Goal: Transaction & Acquisition: Purchase product/service

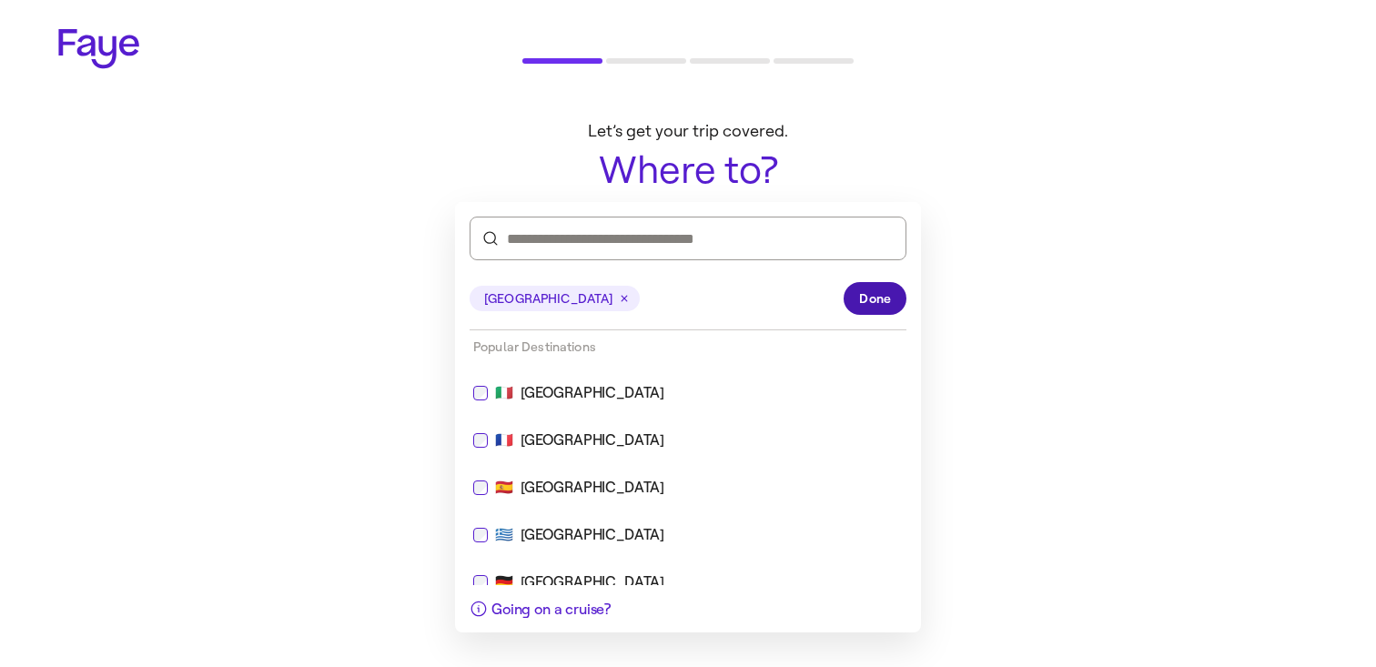
click at [862, 307] on span "Done" at bounding box center [875, 298] width 32 height 19
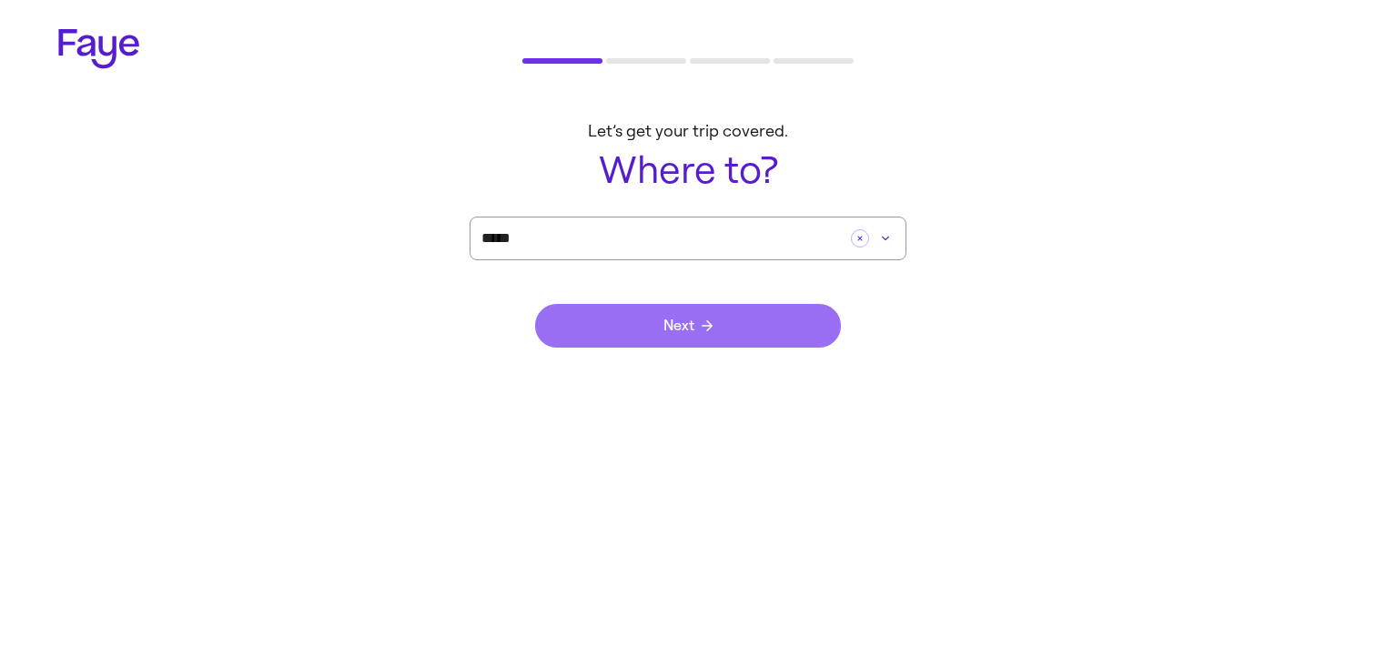
click at [744, 325] on button "Next" at bounding box center [688, 326] width 306 height 44
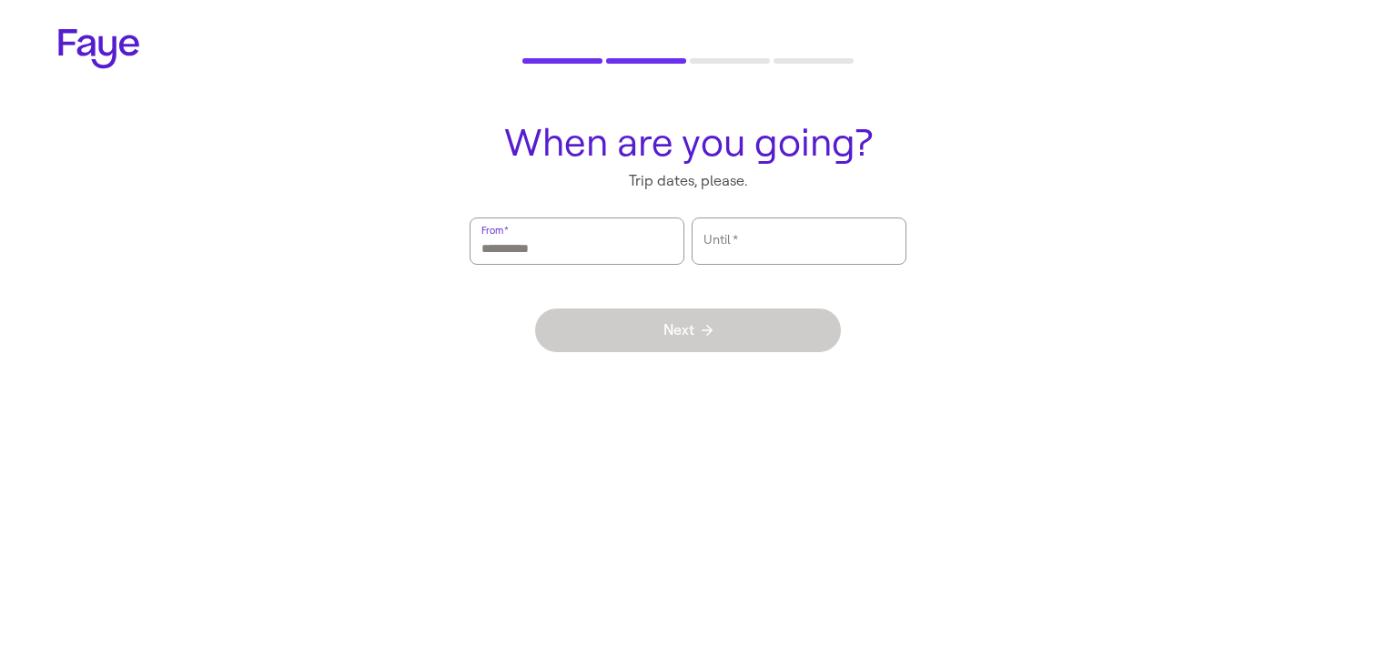
click at [597, 238] on input "From   *" at bounding box center [577, 241] width 191 height 42
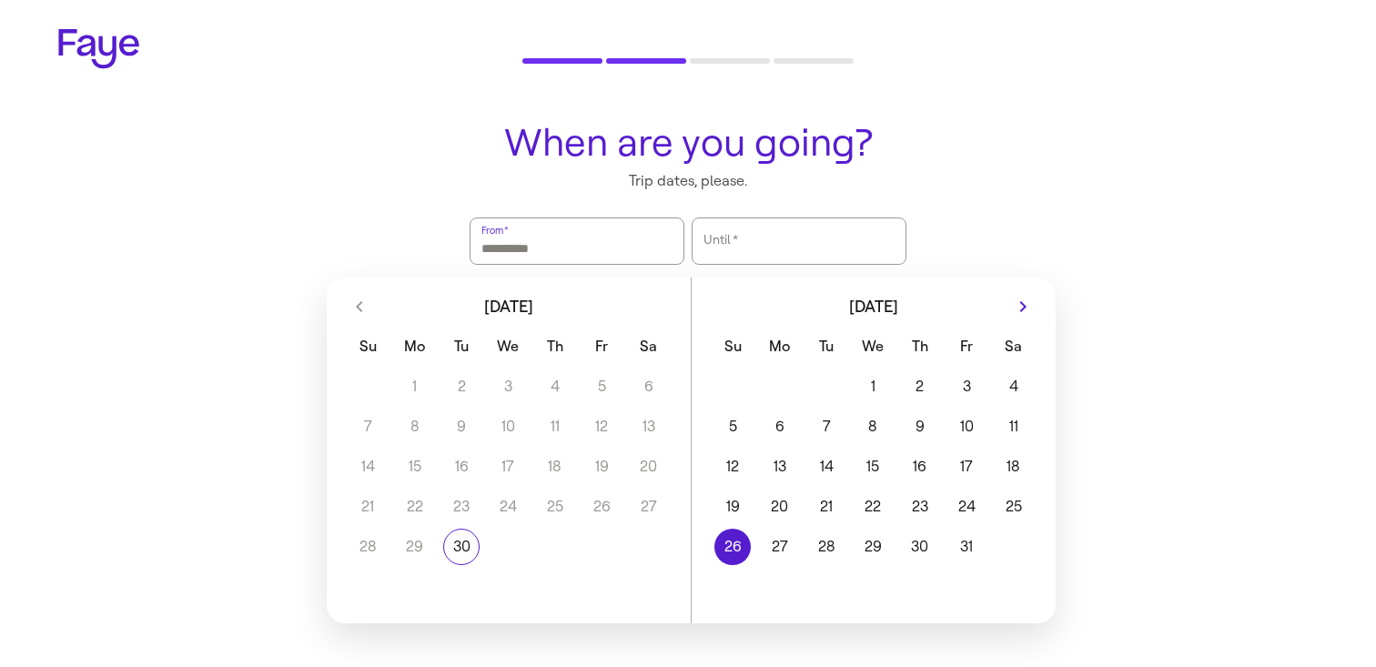
click at [736, 536] on button "26" at bounding box center [733, 547] width 46 height 36
click at [807, 536] on button "28" at bounding box center [826, 547] width 46 height 36
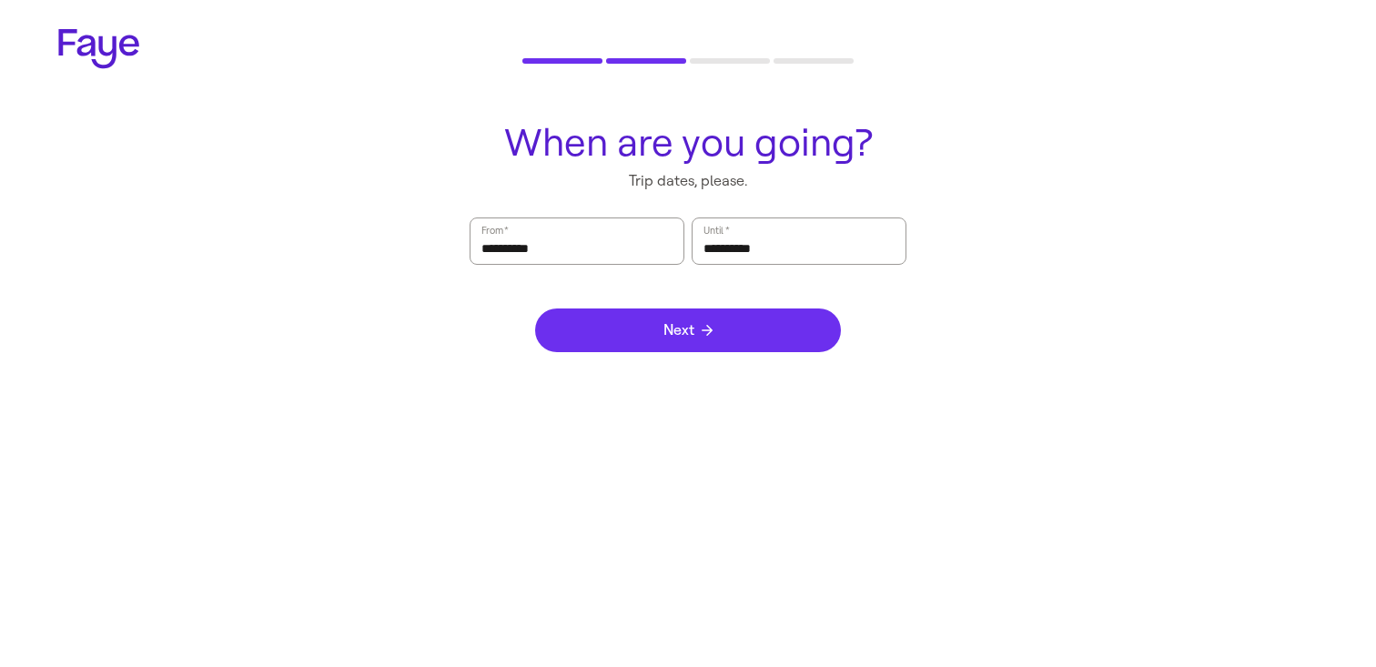
click at [737, 330] on button "Next" at bounding box center [688, 331] width 306 height 44
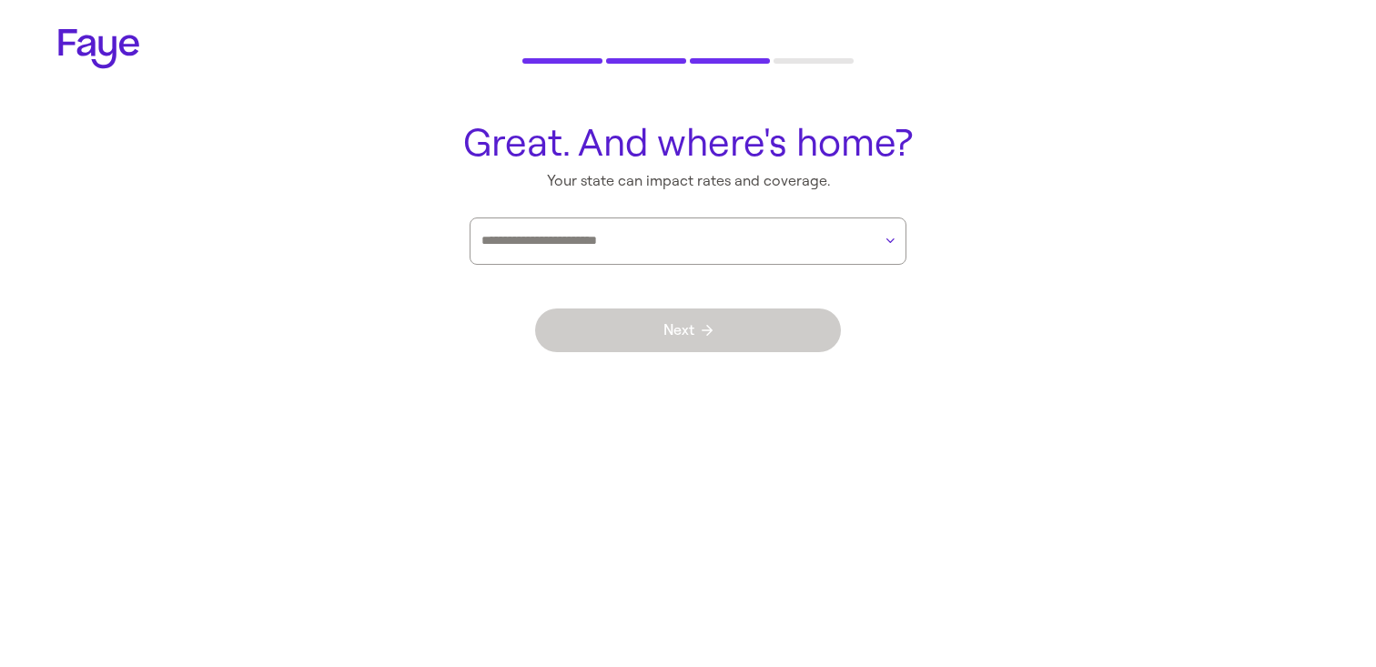
click at [675, 199] on main "Great. And where's home? Your state can impact rates and coverage. Next" at bounding box center [688, 251] width 1311 height 289
click at [671, 226] on div at bounding box center [677, 241] width 391 height 46
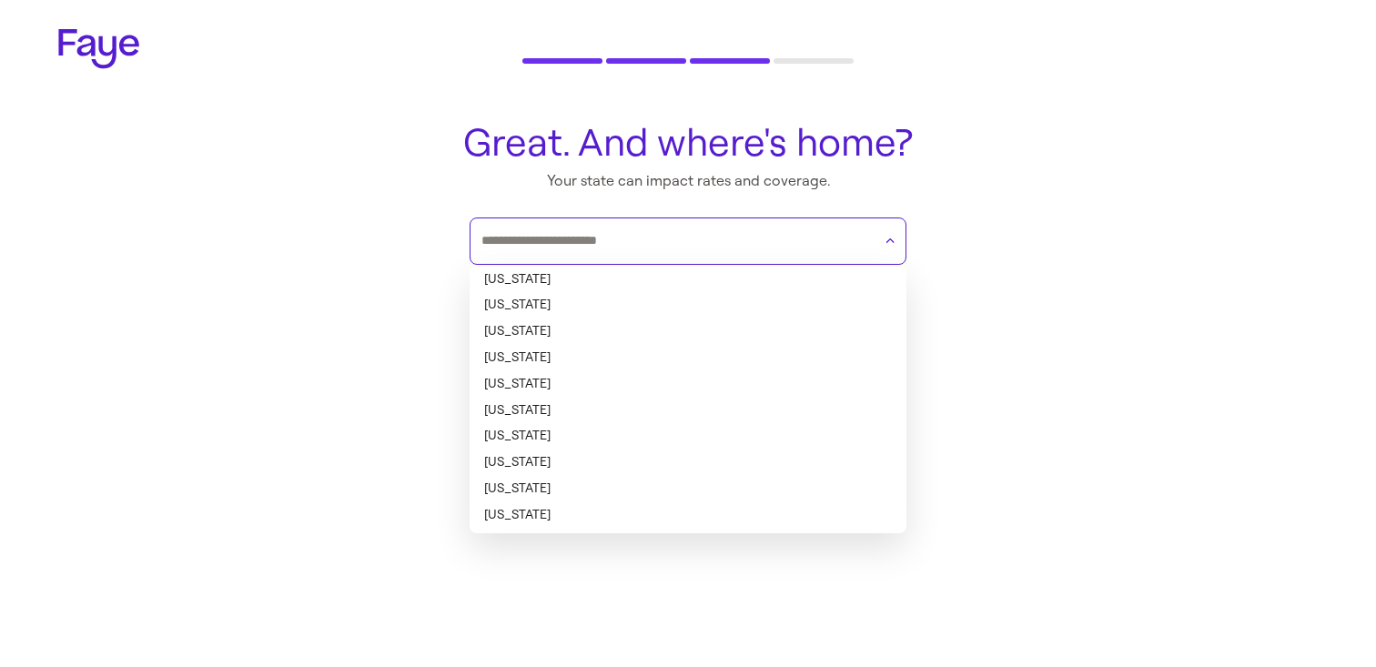
click at [662, 317] on li "Alaska" at bounding box center [688, 305] width 437 height 26
type input "******"
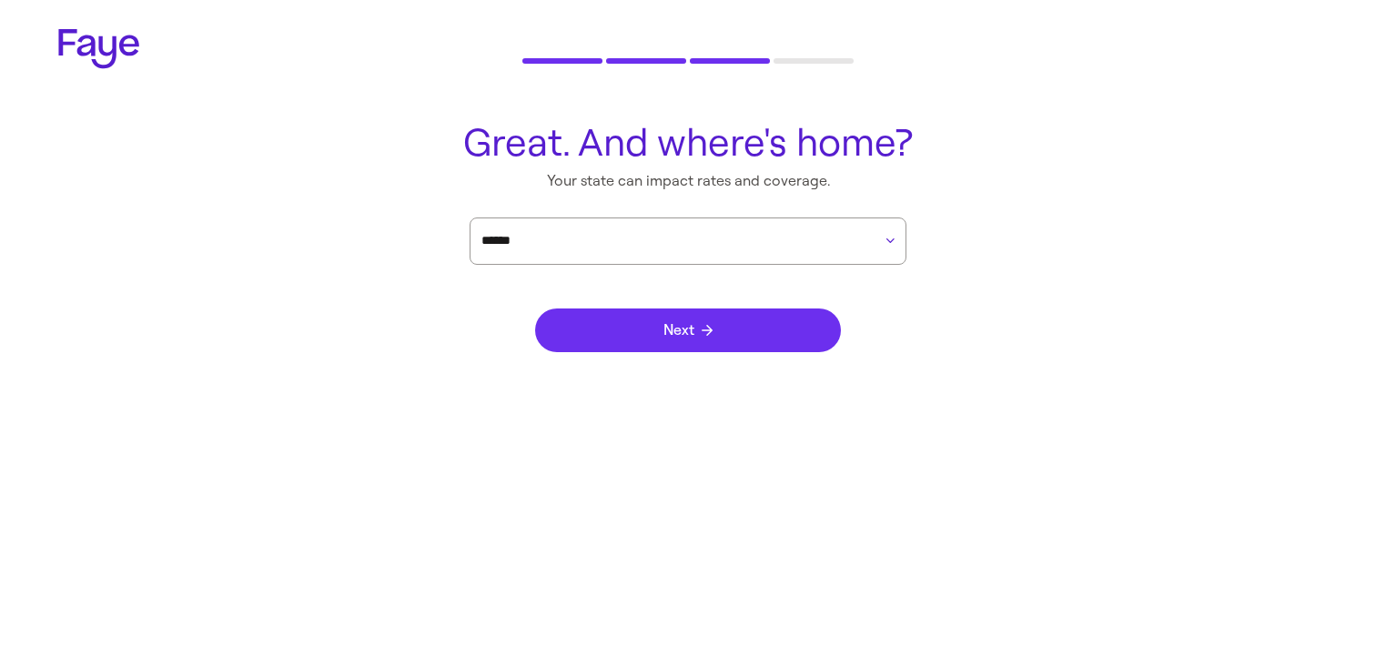
click at [687, 323] on span "Next" at bounding box center [688, 330] width 49 height 15
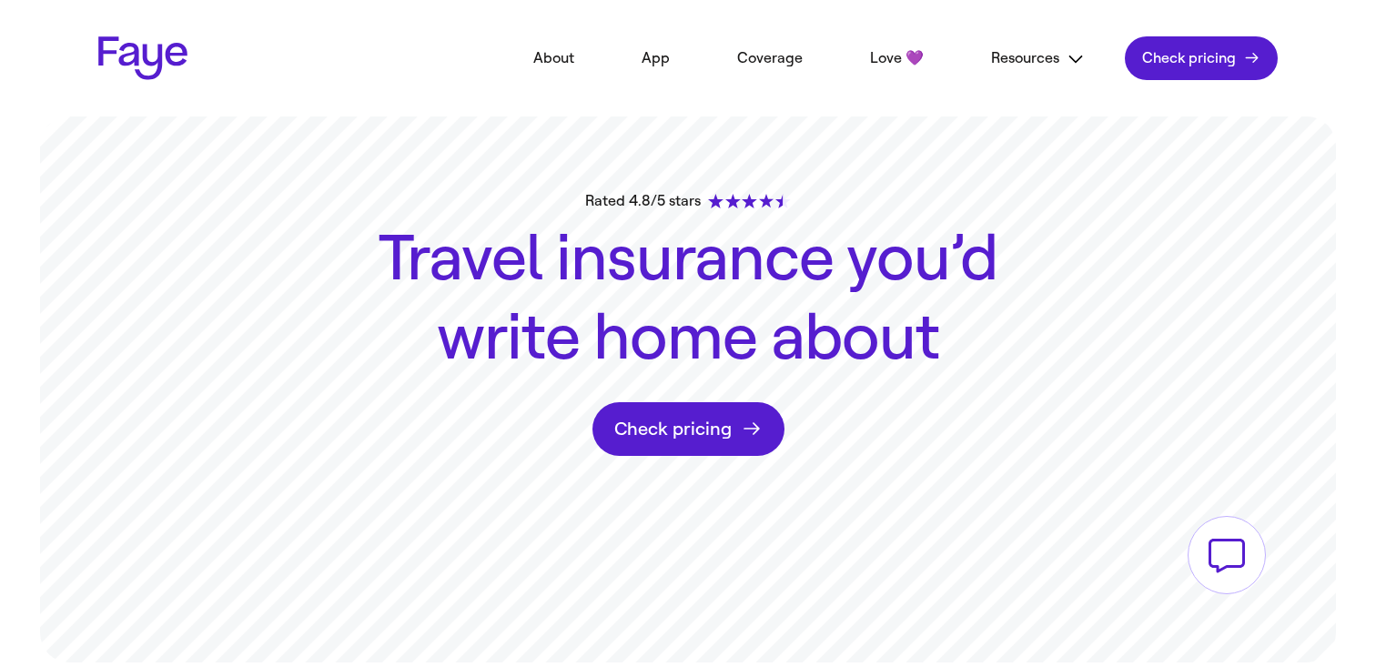
click at [1230, 45] on link "Check pricing" at bounding box center [1201, 58] width 153 height 44
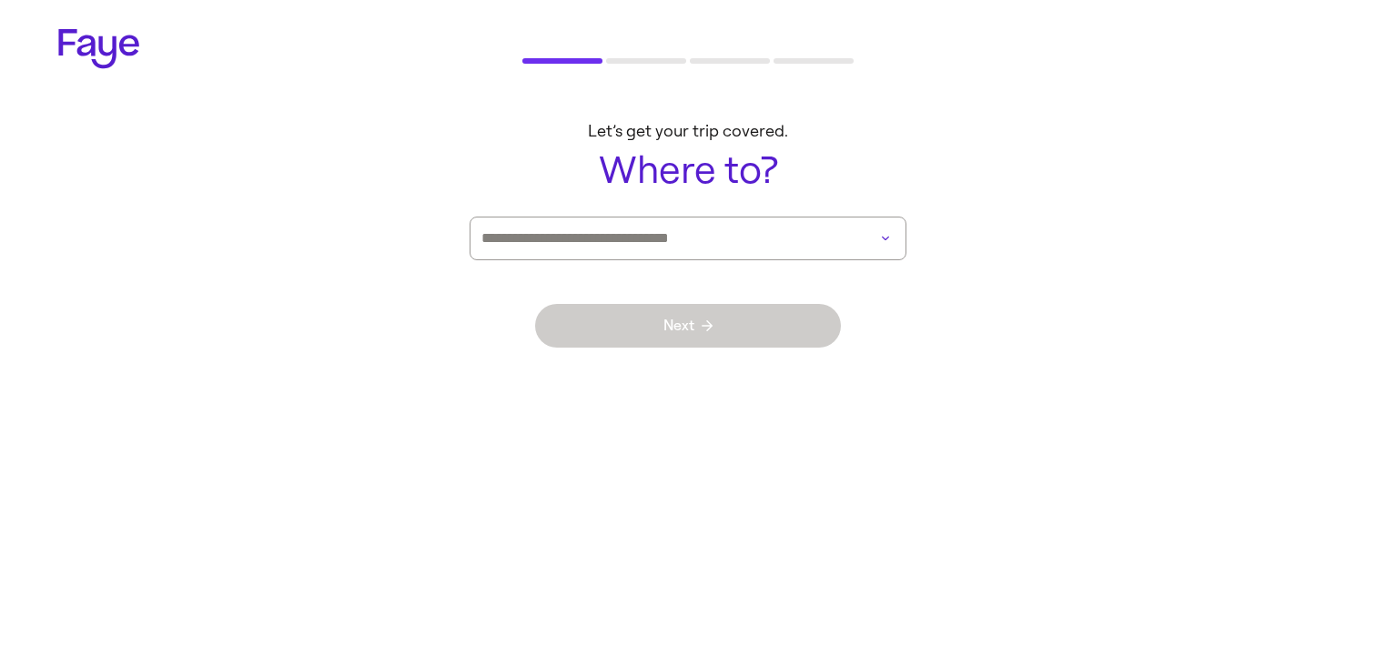
click at [805, 234] on input at bounding box center [663, 239] width 362 height 42
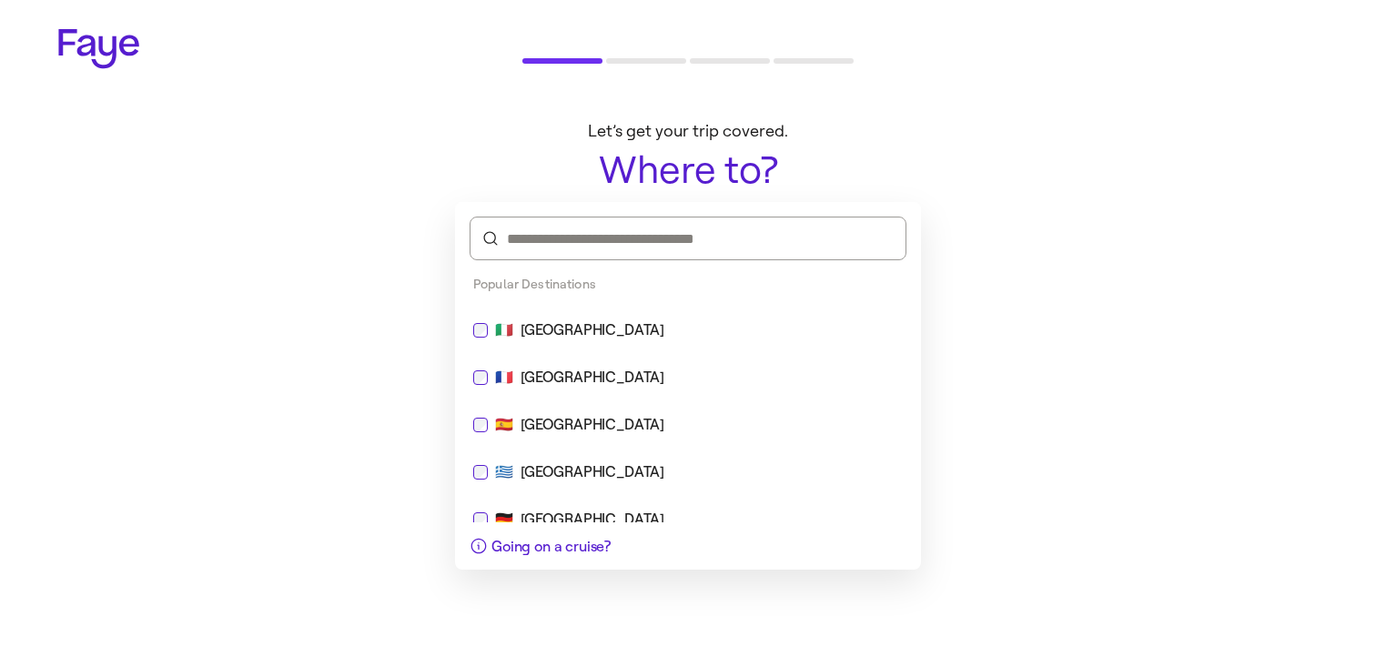
click at [731, 349] on div "🇮🇹 [GEOGRAPHIC_DATA]" at bounding box center [688, 331] width 452 height 44
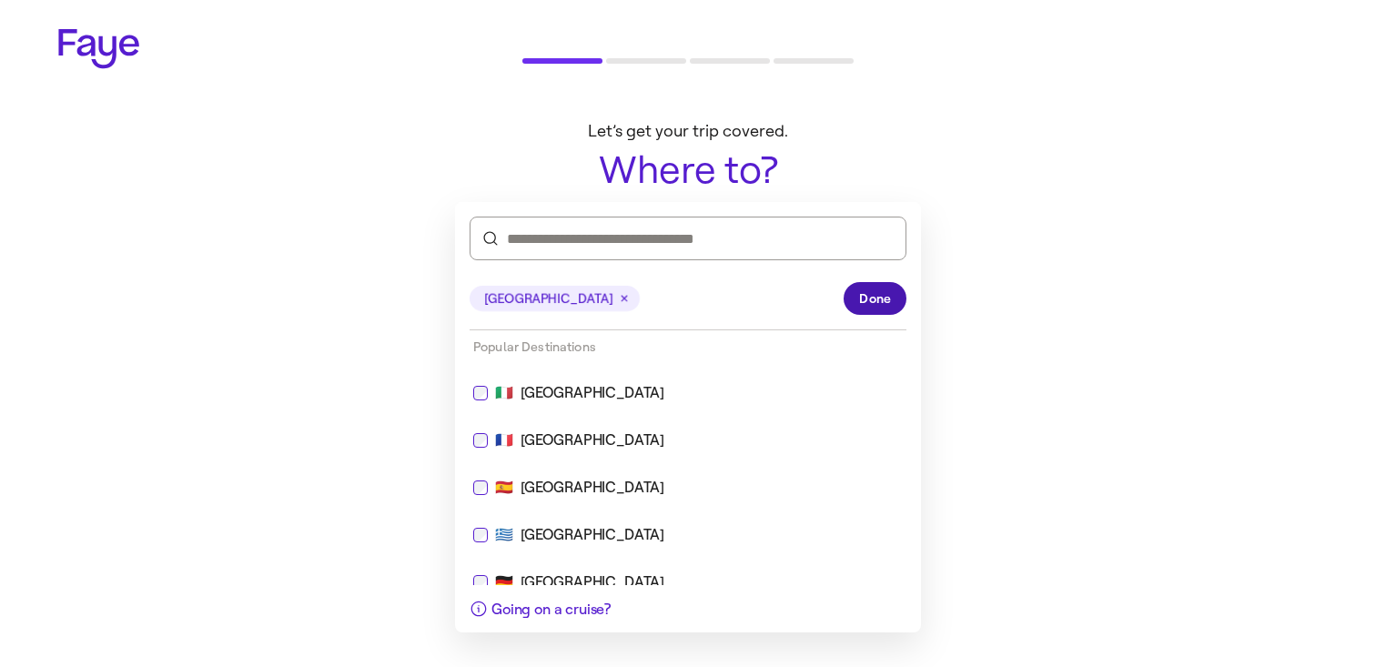
click at [858, 314] on button "Done" at bounding box center [875, 298] width 63 height 33
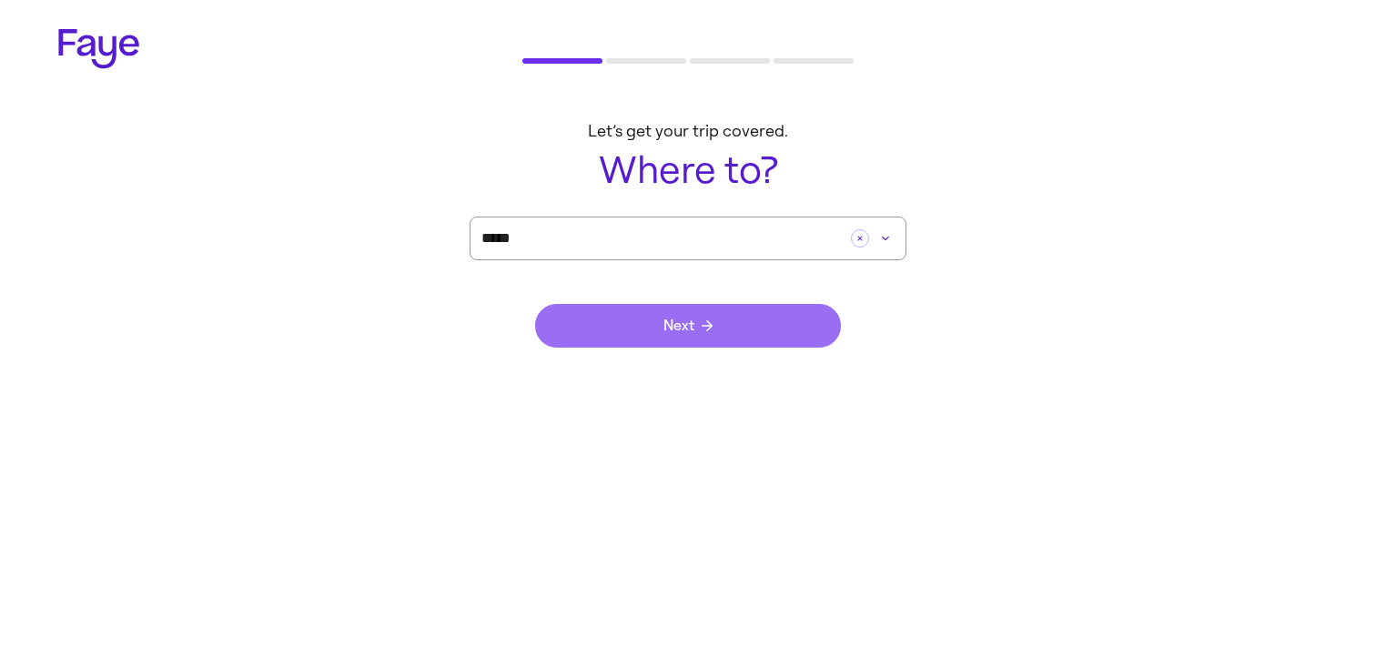
click at [766, 340] on button "Next" at bounding box center [688, 326] width 306 height 44
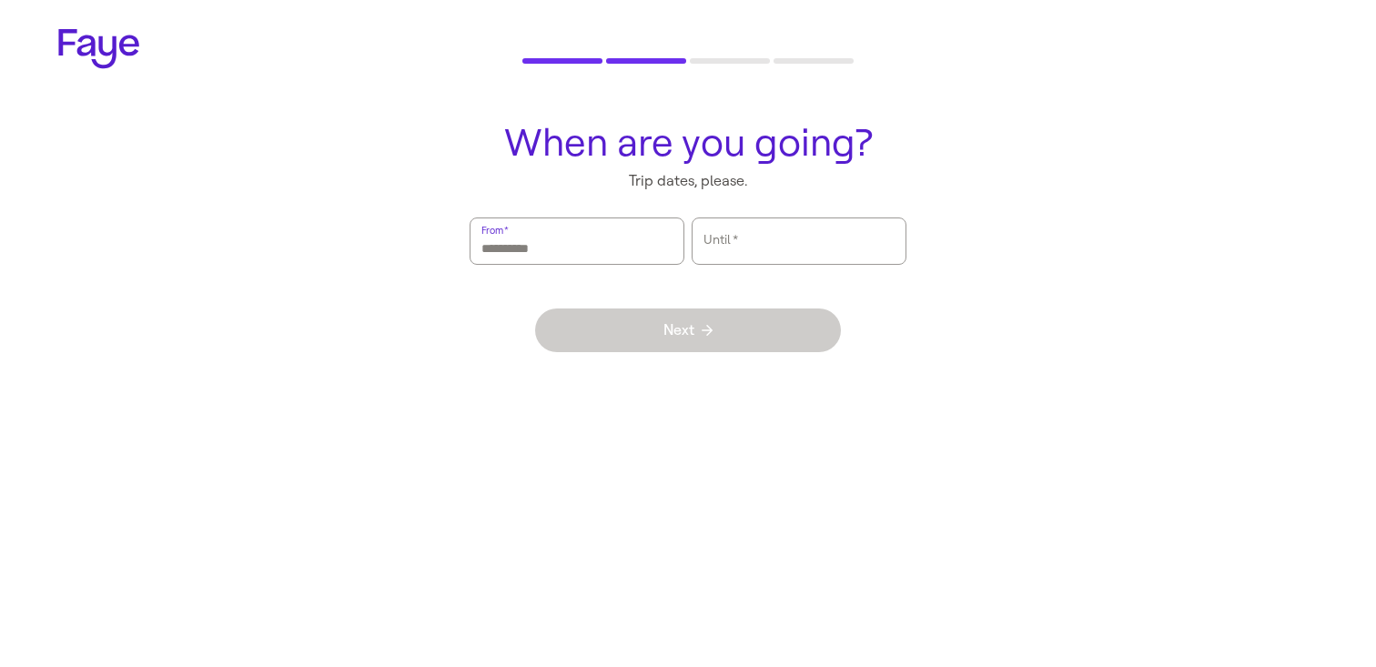
click at [622, 257] on input "From   *" at bounding box center [577, 241] width 191 height 42
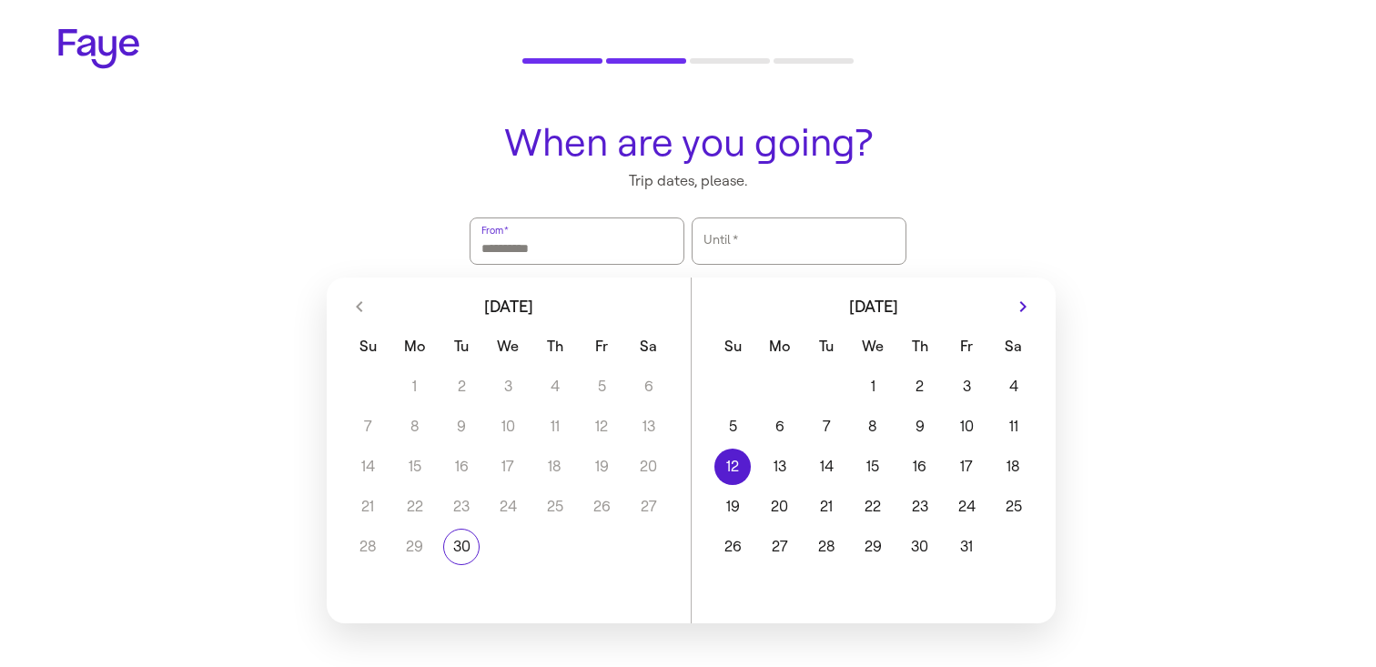
click at [752, 473] on button "12" at bounding box center [733, 467] width 46 height 36
click at [897, 455] on button "16" at bounding box center [920, 467] width 46 height 36
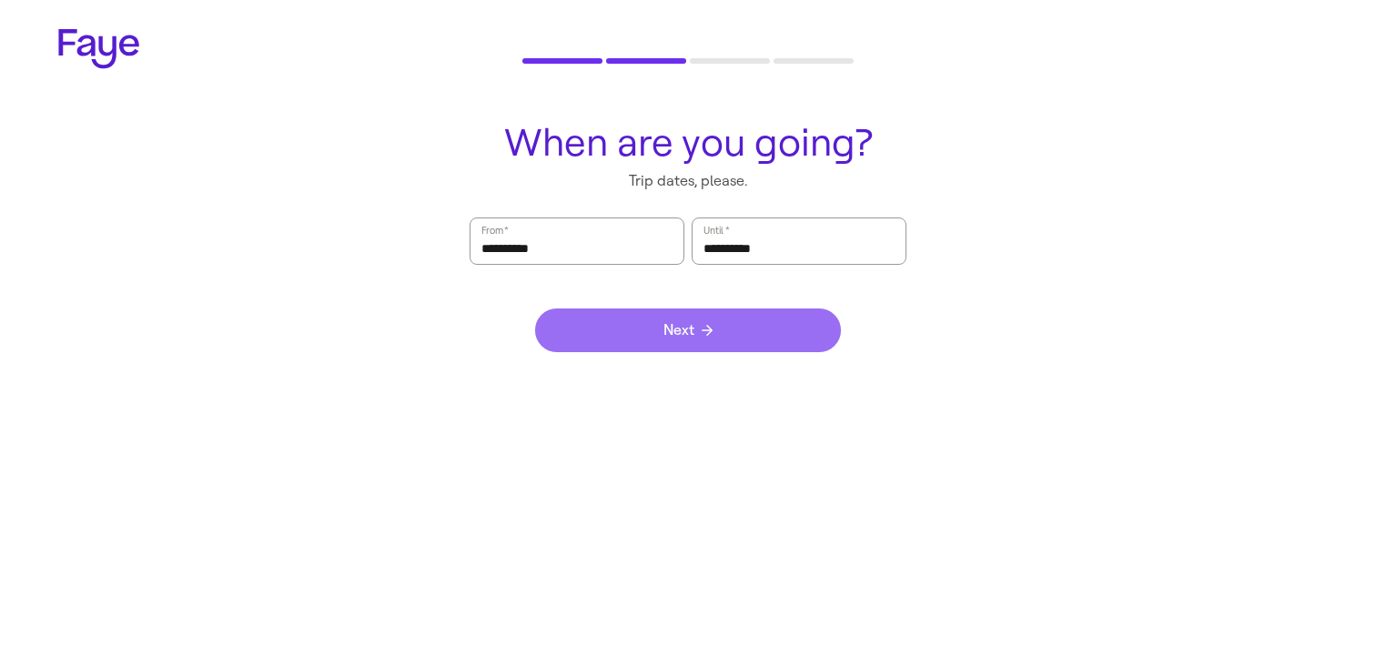
click at [725, 324] on button "Next" at bounding box center [688, 331] width 306 height 44
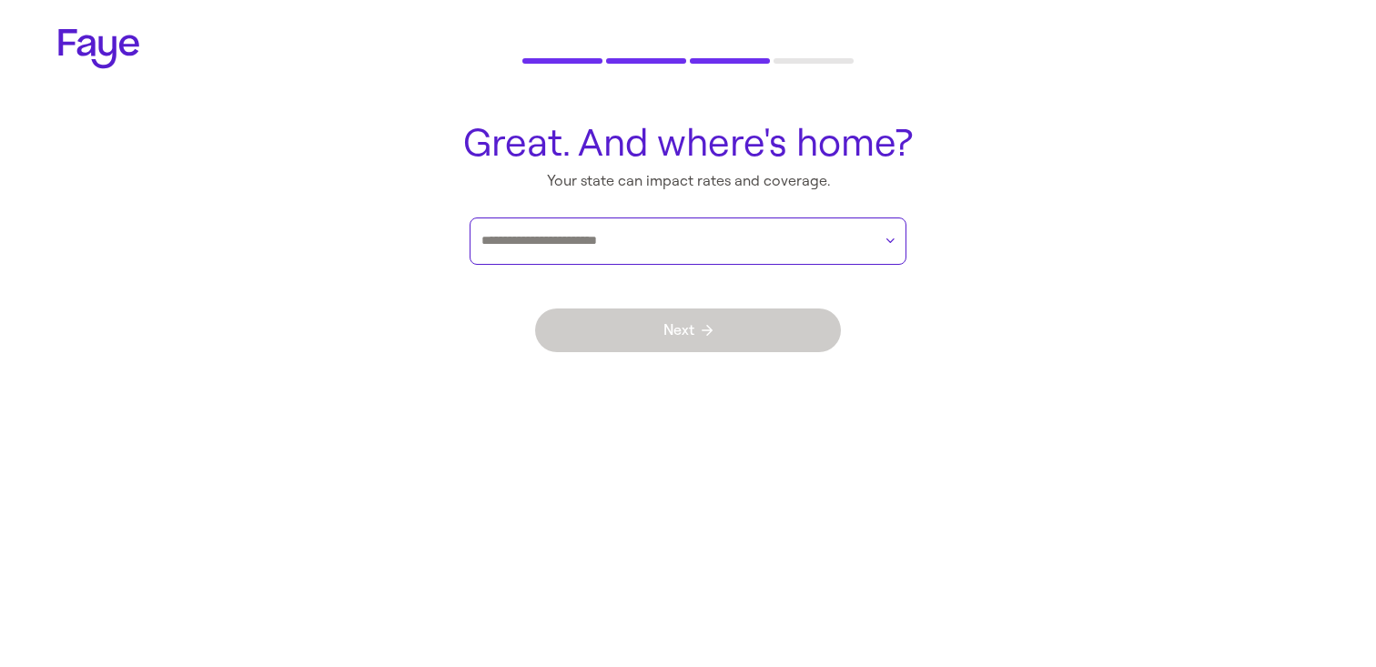
click at [715, 236] on input "text" at bounding box center [677, 241] width 391 height 27
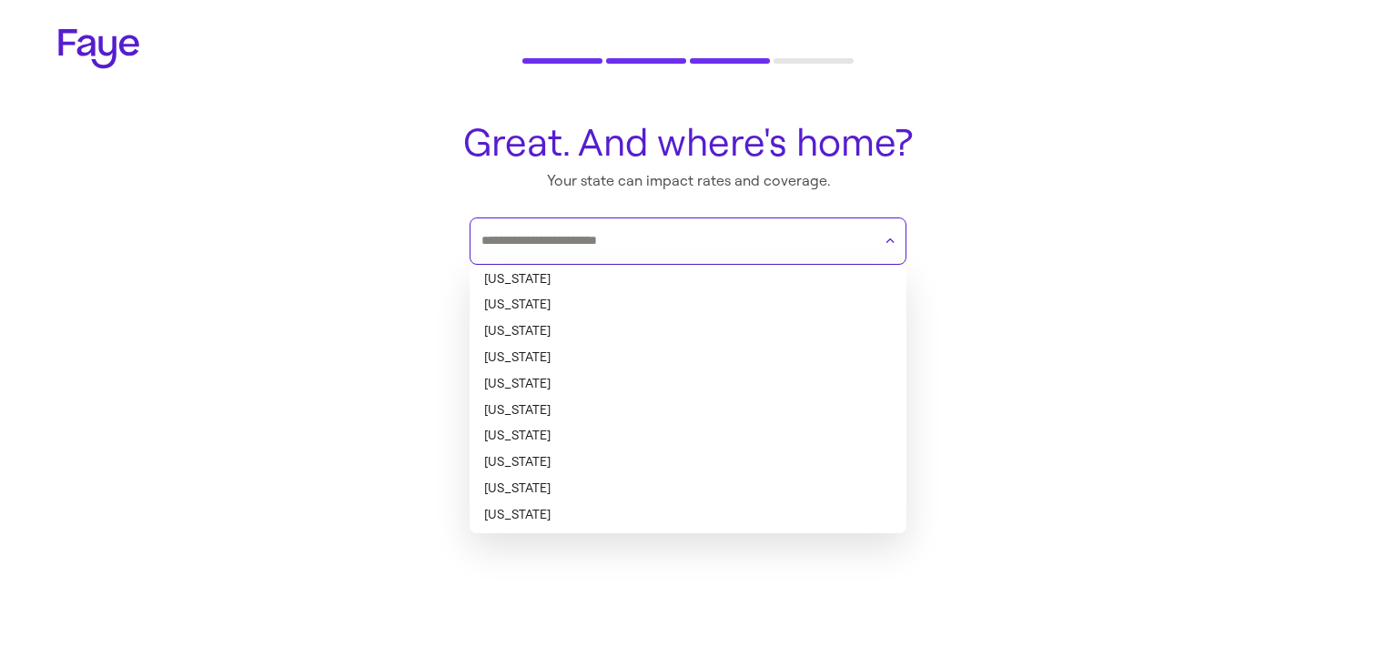
click at [700, 299] on li "Alaska" at bounding box center [688, 305] width 437 height 26
type input "******"
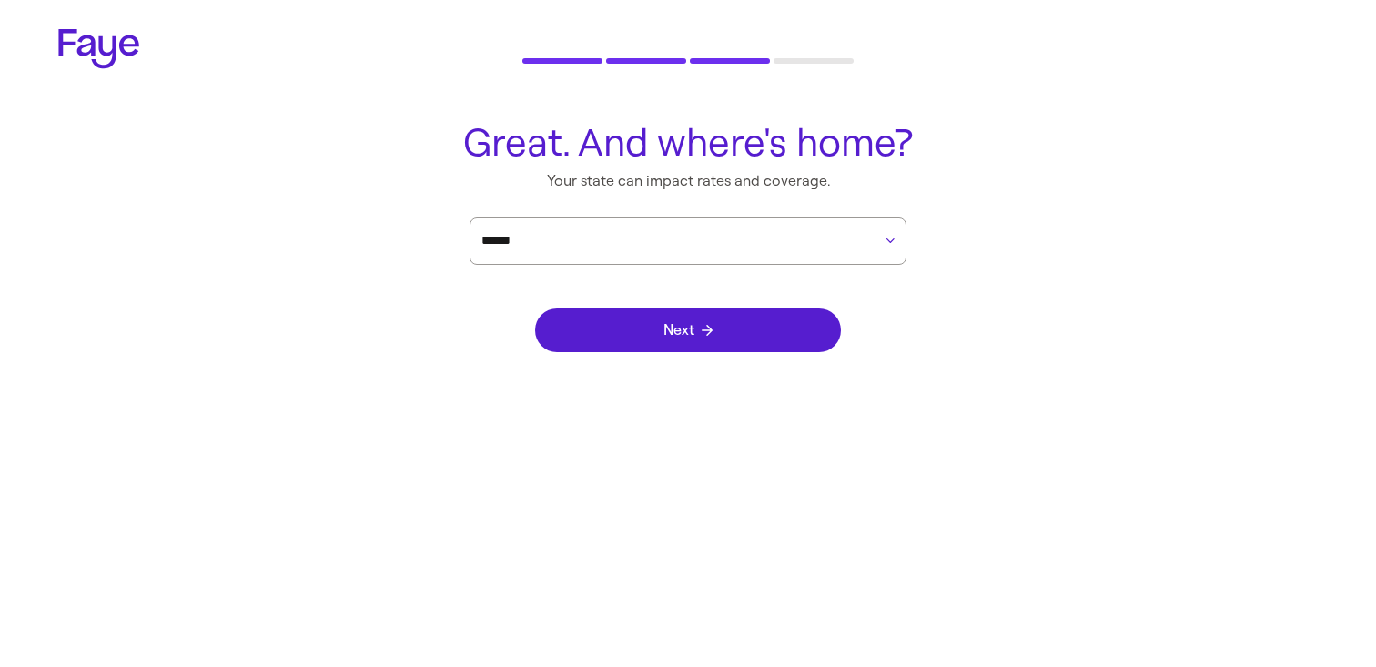
click at [776, 299] on div "Next" at bounding box center [688, 330] width 306 height 131
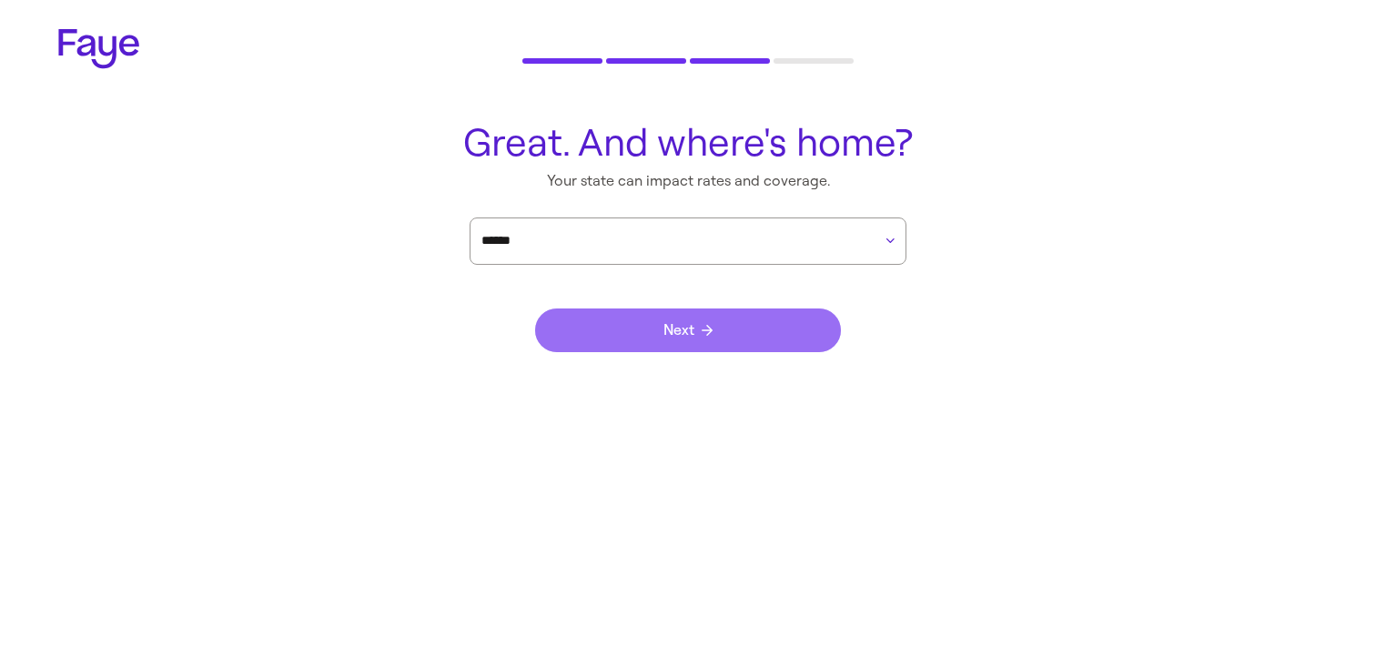
click at [776, 318] on button "Next" at bounding box center [688, 331] width 306 height 44
